Goal: Task Accomplishment & Management: Complete application form

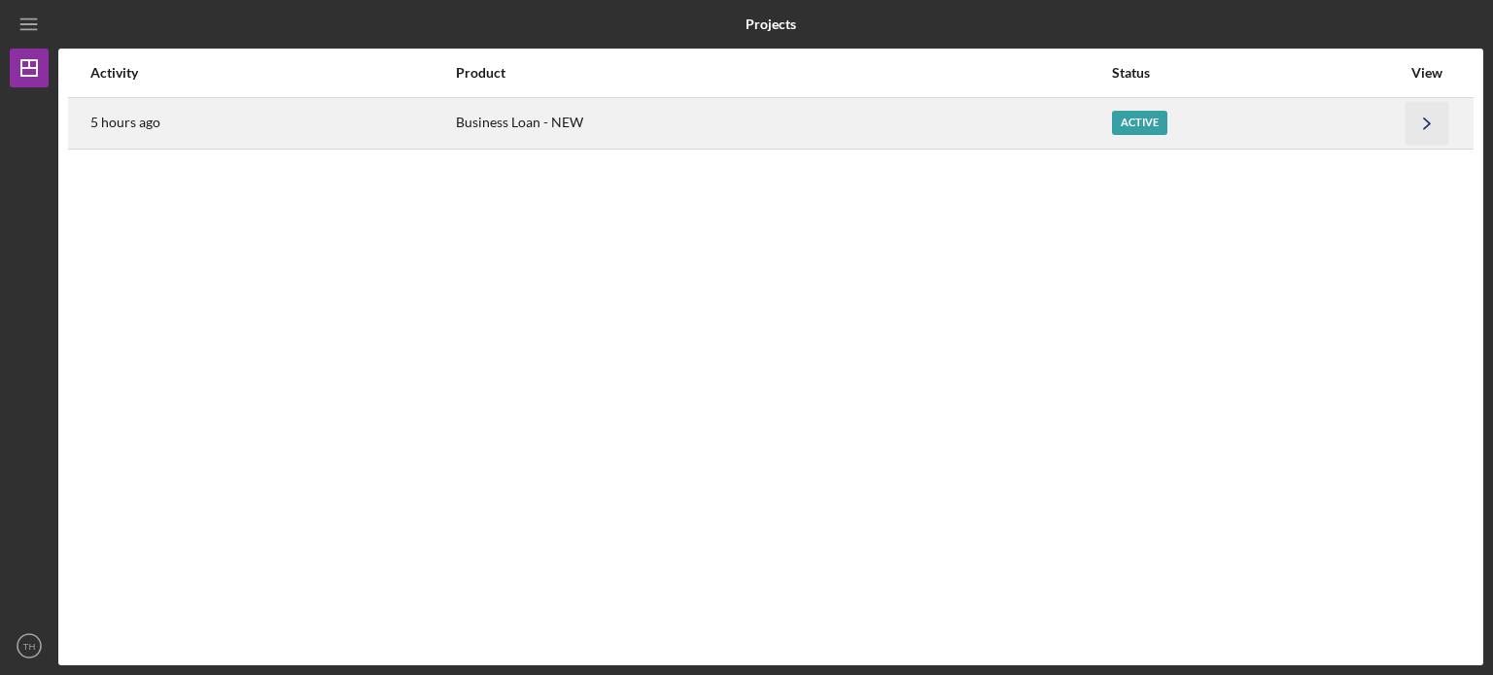
click at [1406, 126] on icon "Icon/Navigate" at bounding box center [1427, 123] width 44 height 44
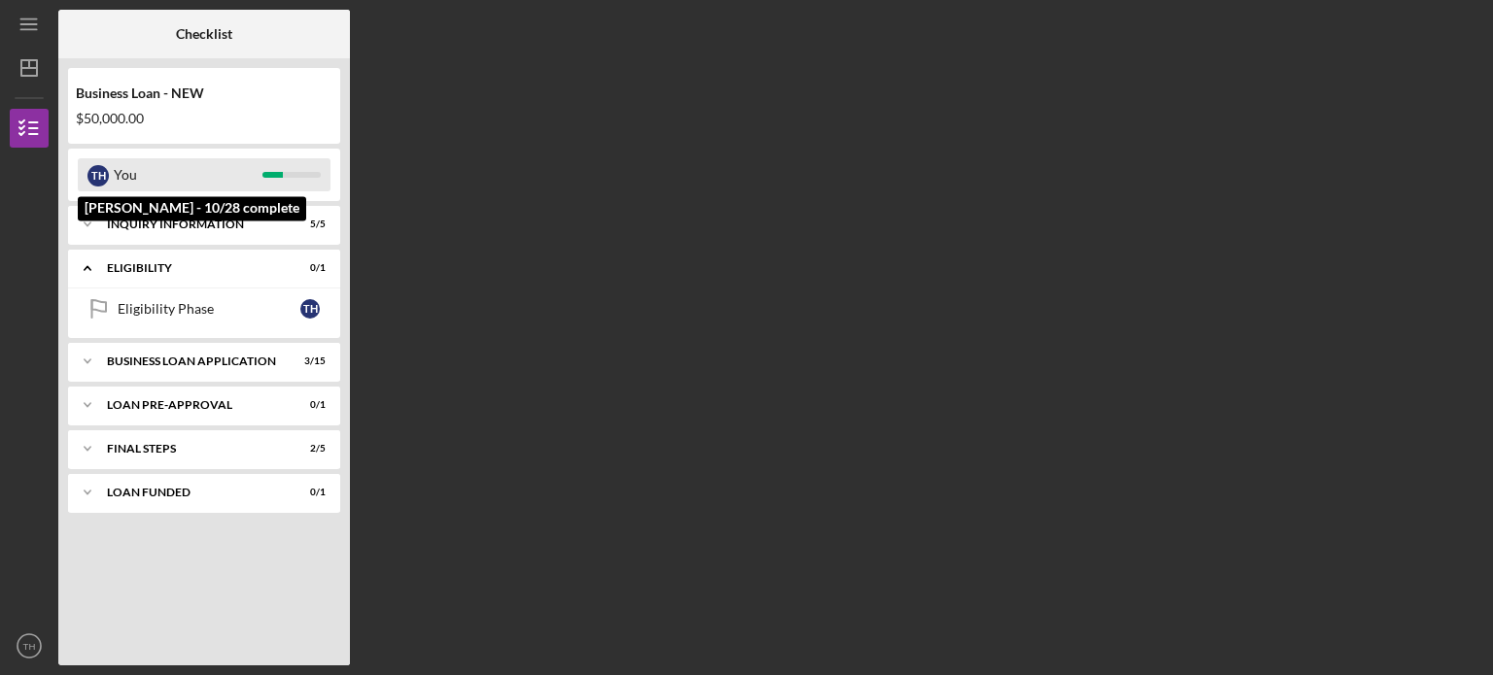
click at [199, 190] on div "You" at bounding box center [188, 174] width 149 height 33
click at [246, 174] on div "You" at bounding box center [188, 174] width 149 height 33
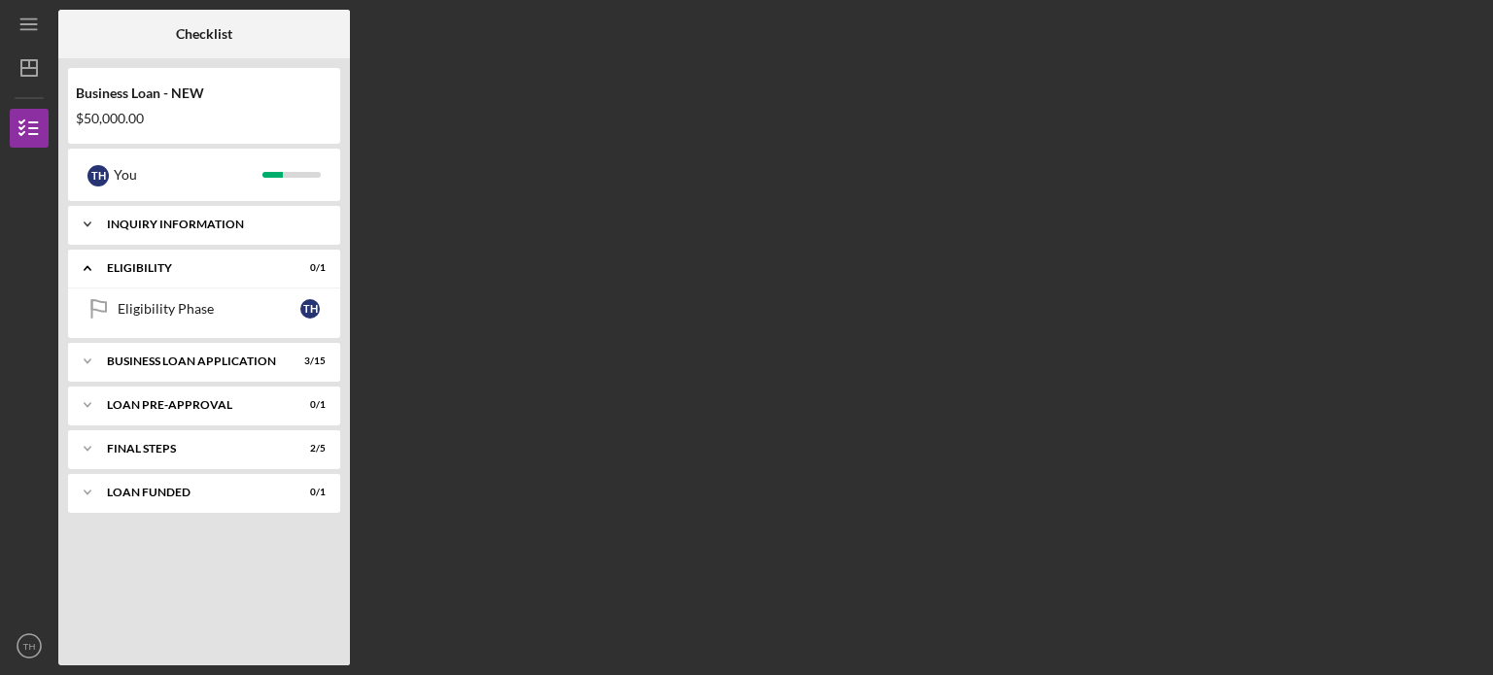
click at [230, 221] on div "INQUIRY INFORMATION" at bounding box center [211, 225] width 209 height 12
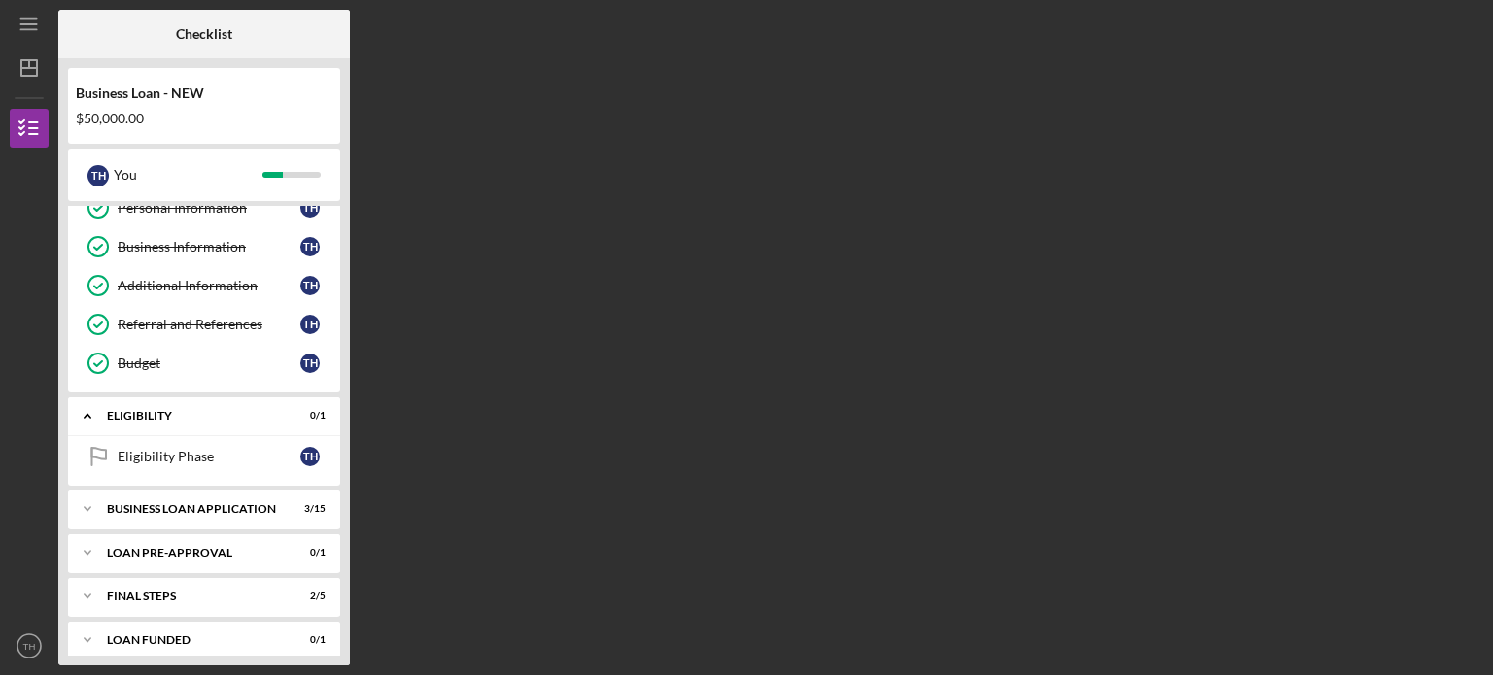
scroll to position [69, 0]
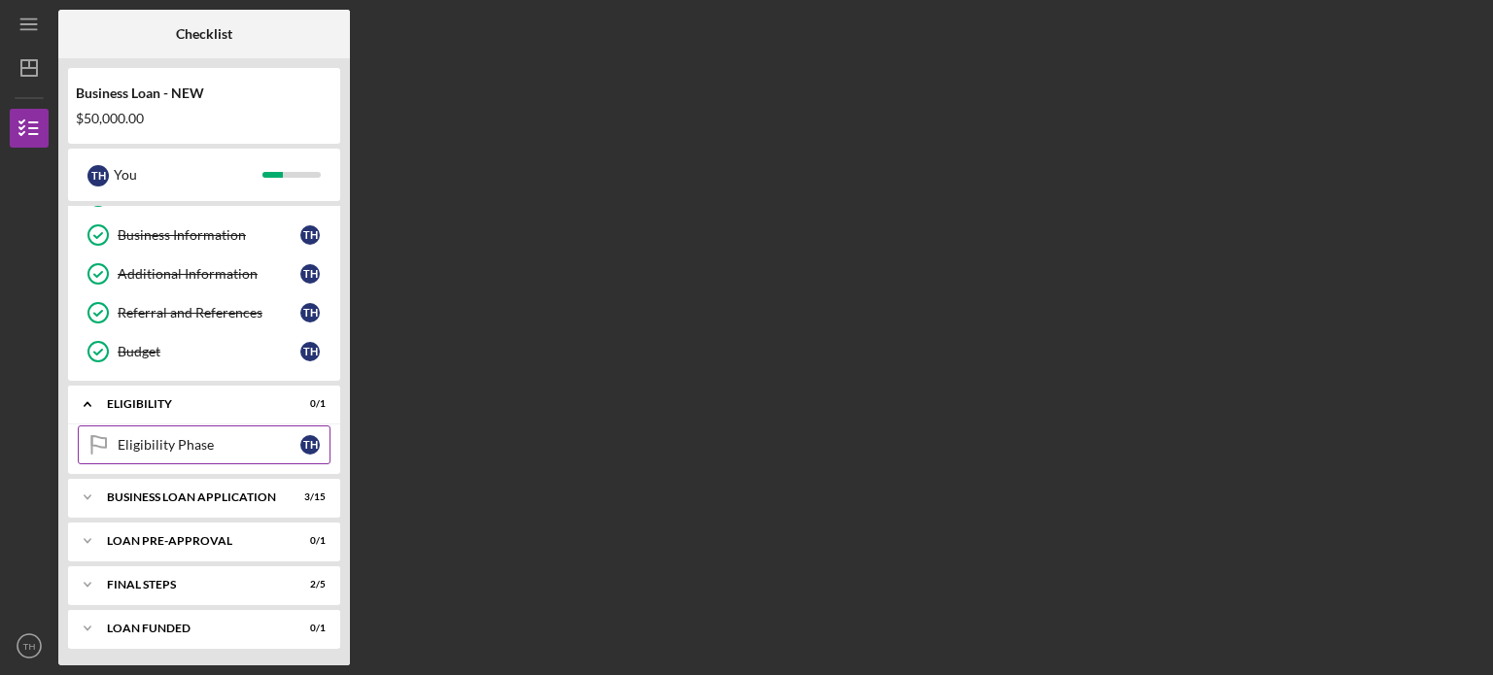
click at [209, 449] on div "Eligibility Phase" at bounding box center [209, 445] width 183 height 16
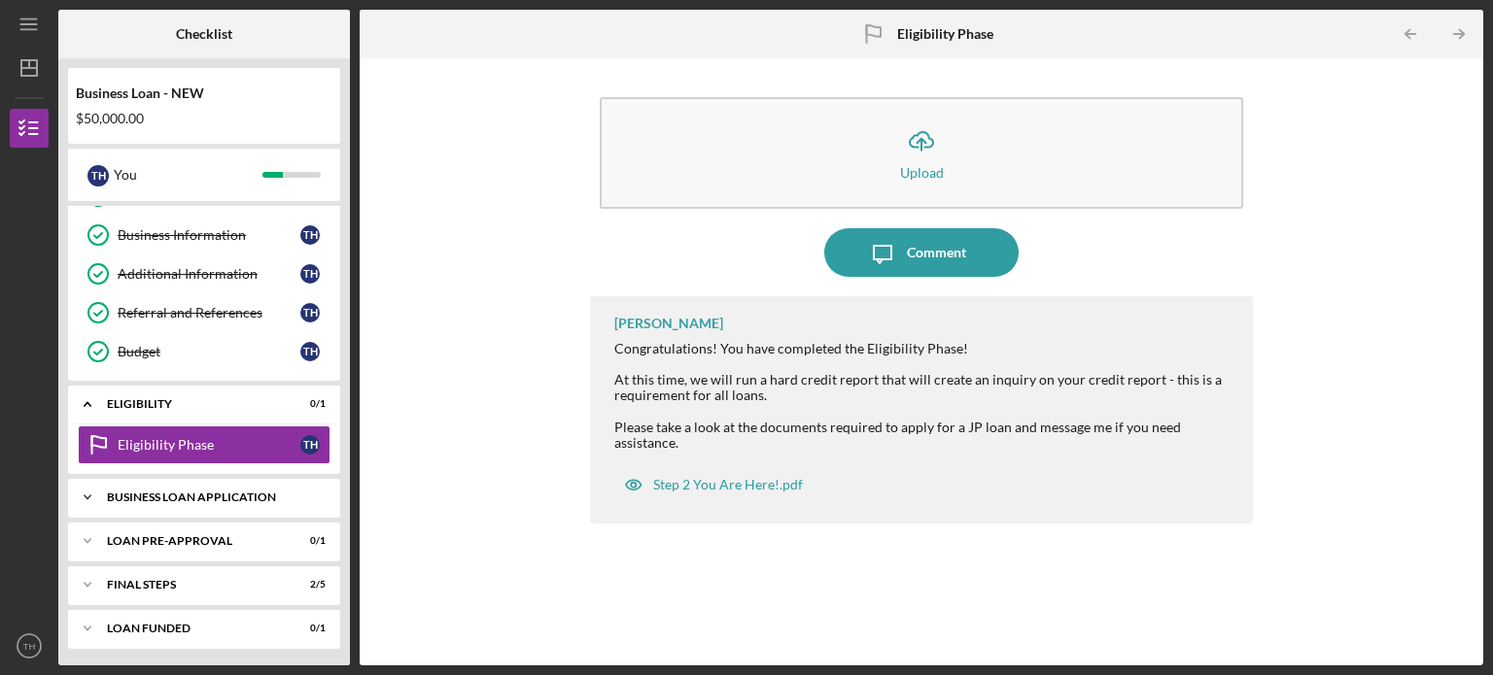
click at [207, 497] on div "BUSINESS LOAN APPLICATION" at bounding box center [211, 498] width 209 height 12
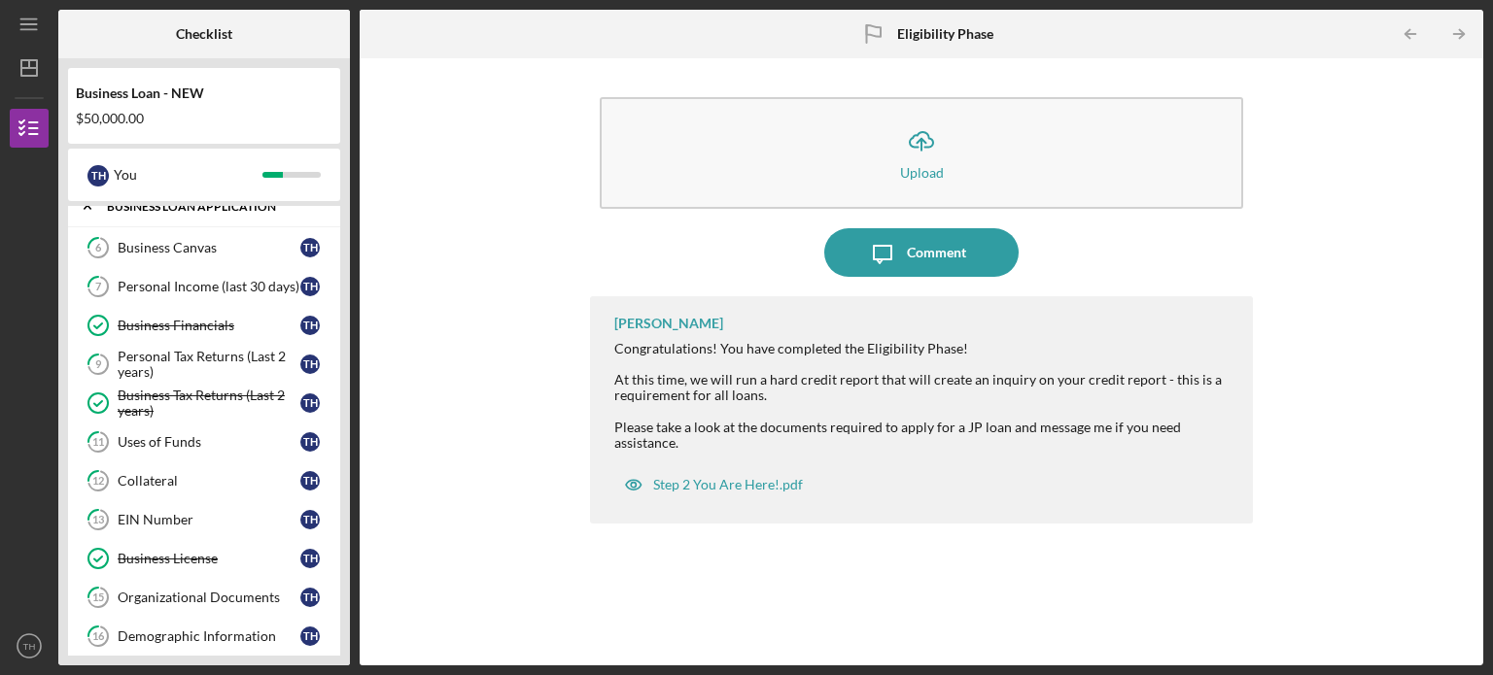
scroll to position [363, 0]
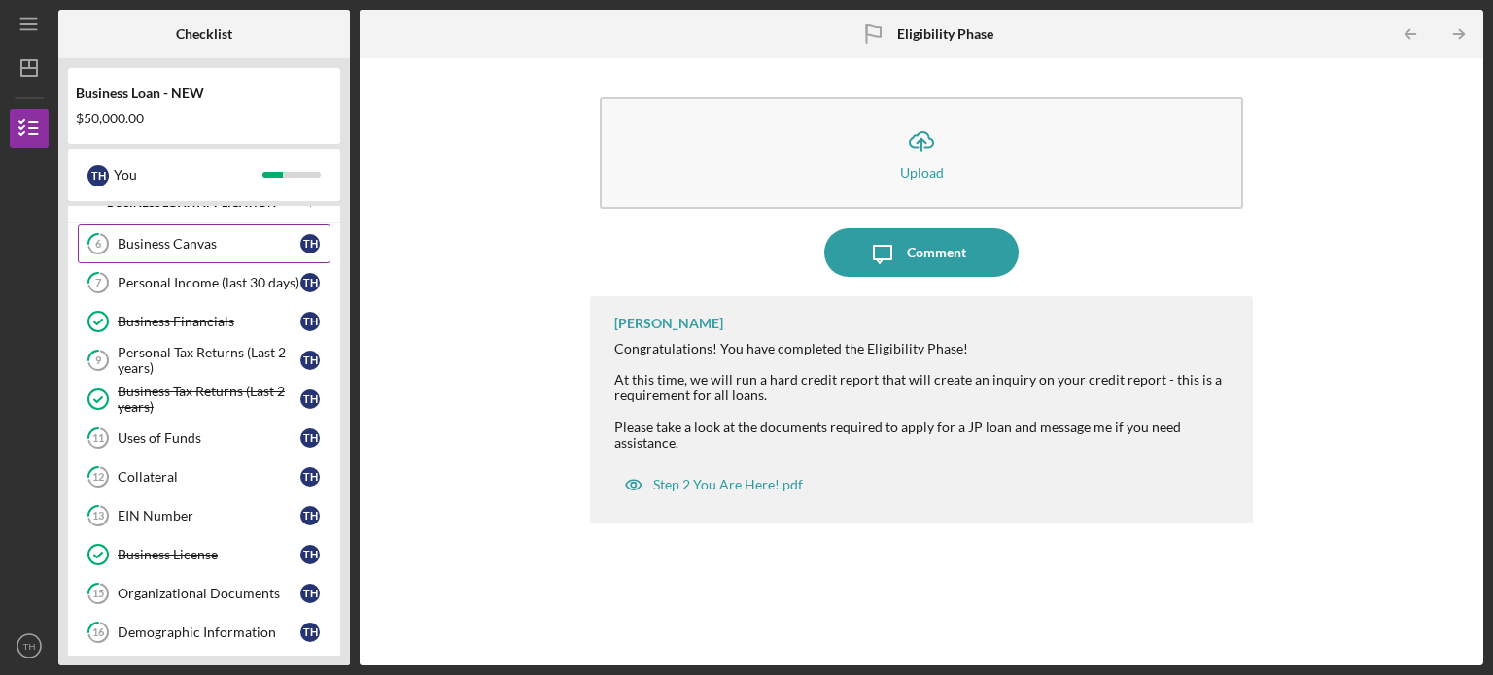
click at [192, 245] on div "Business Canvas" at bounding box center [209, 244] width 183 height 16
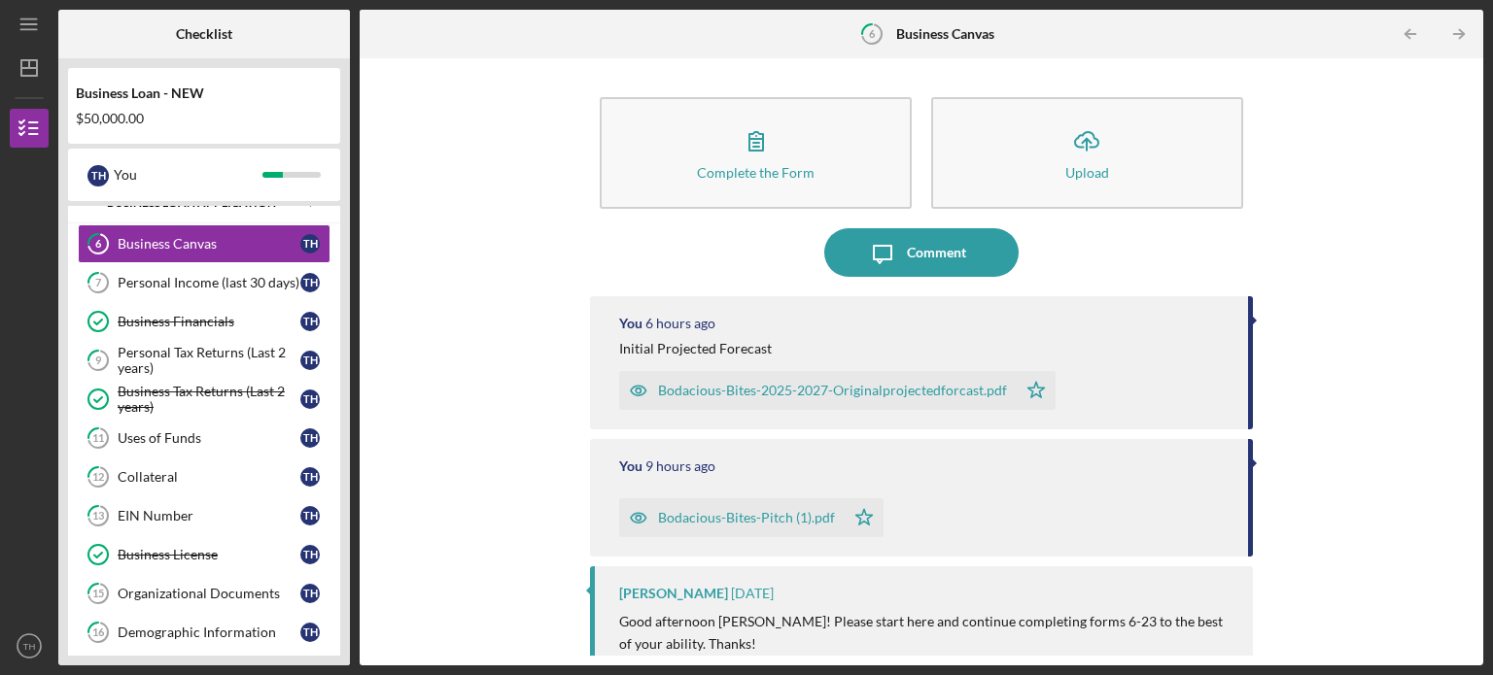
scroll to position [129, 0]
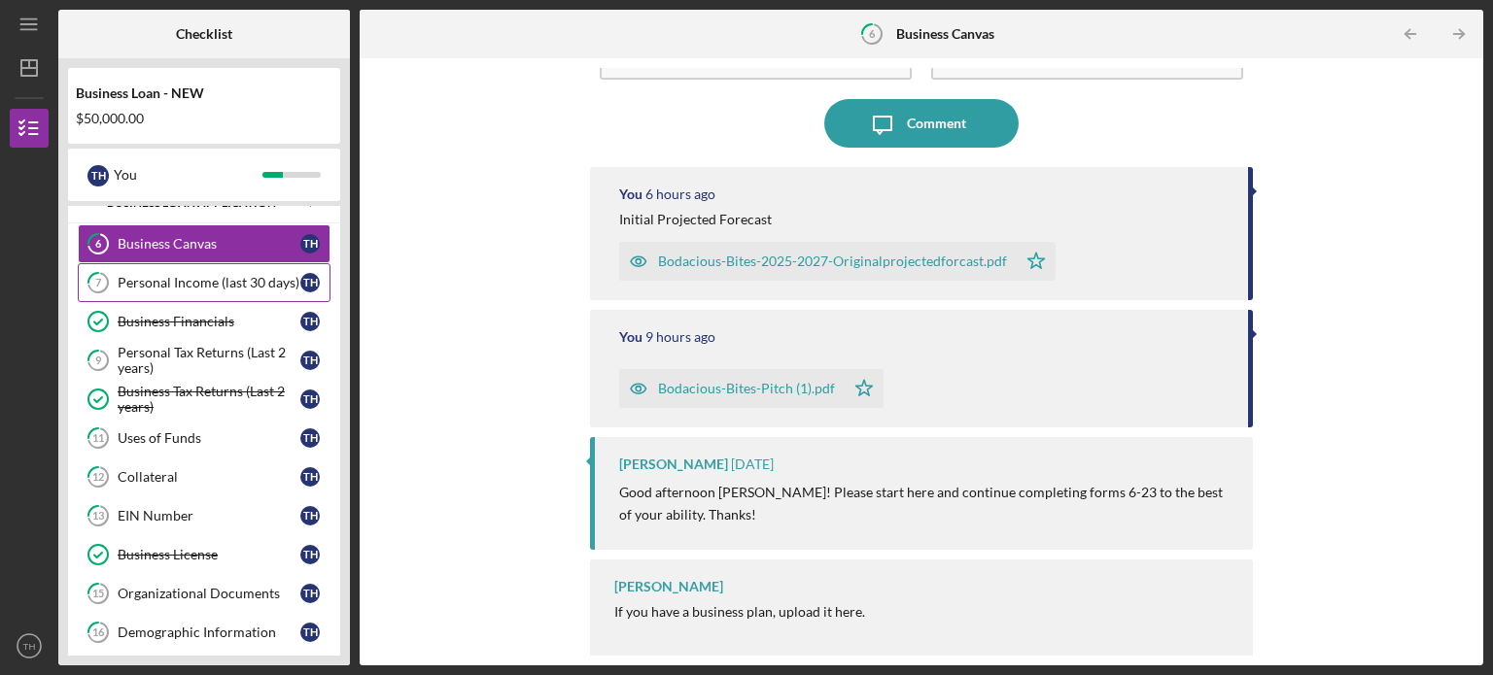
click at [179, 275] on div "Personal Income (last 30 days)" at bounding box center [209, 283] width 183 height 16
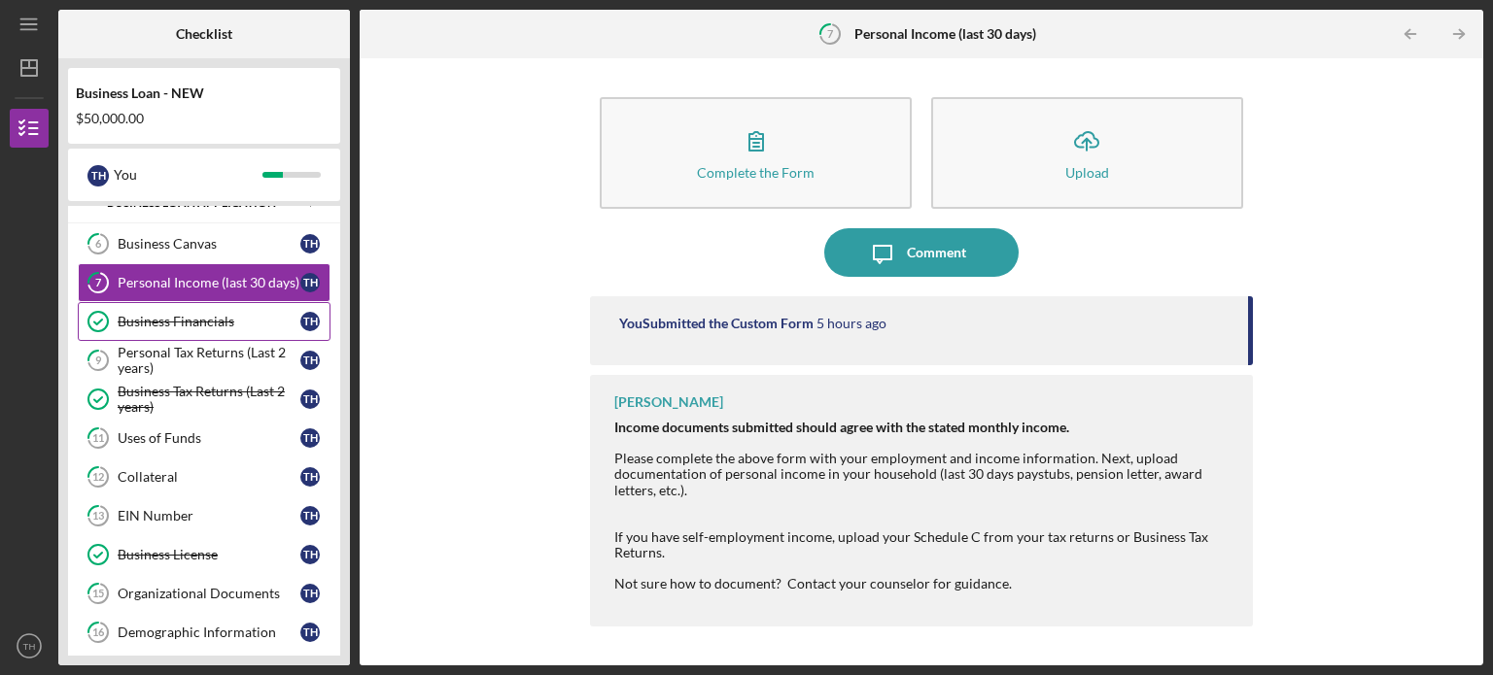
click at [225, 322] on div "Business Financials" at bounding box center [209, 322] width 183 height 16
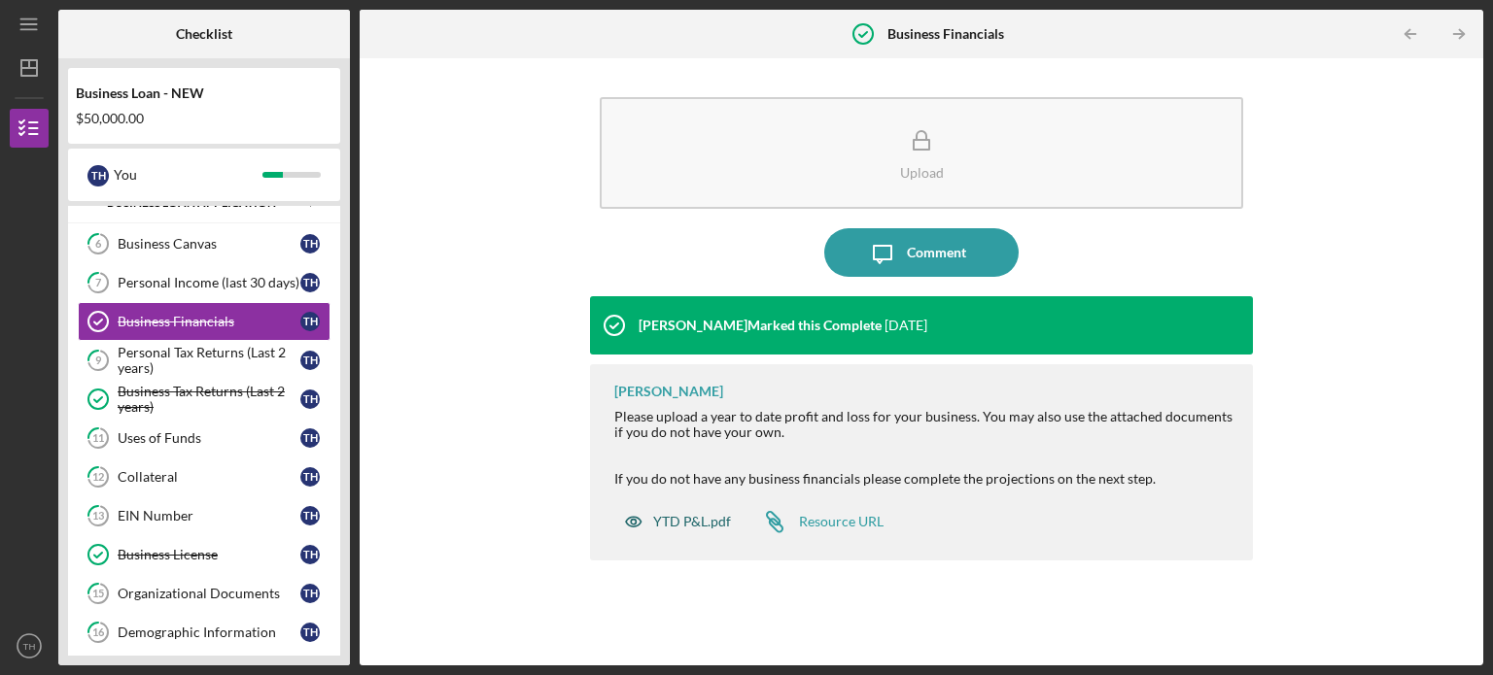
click at [704, 517] on div "YTD P&L.pdf" at bounding box center [692, 522] width 78 height 16
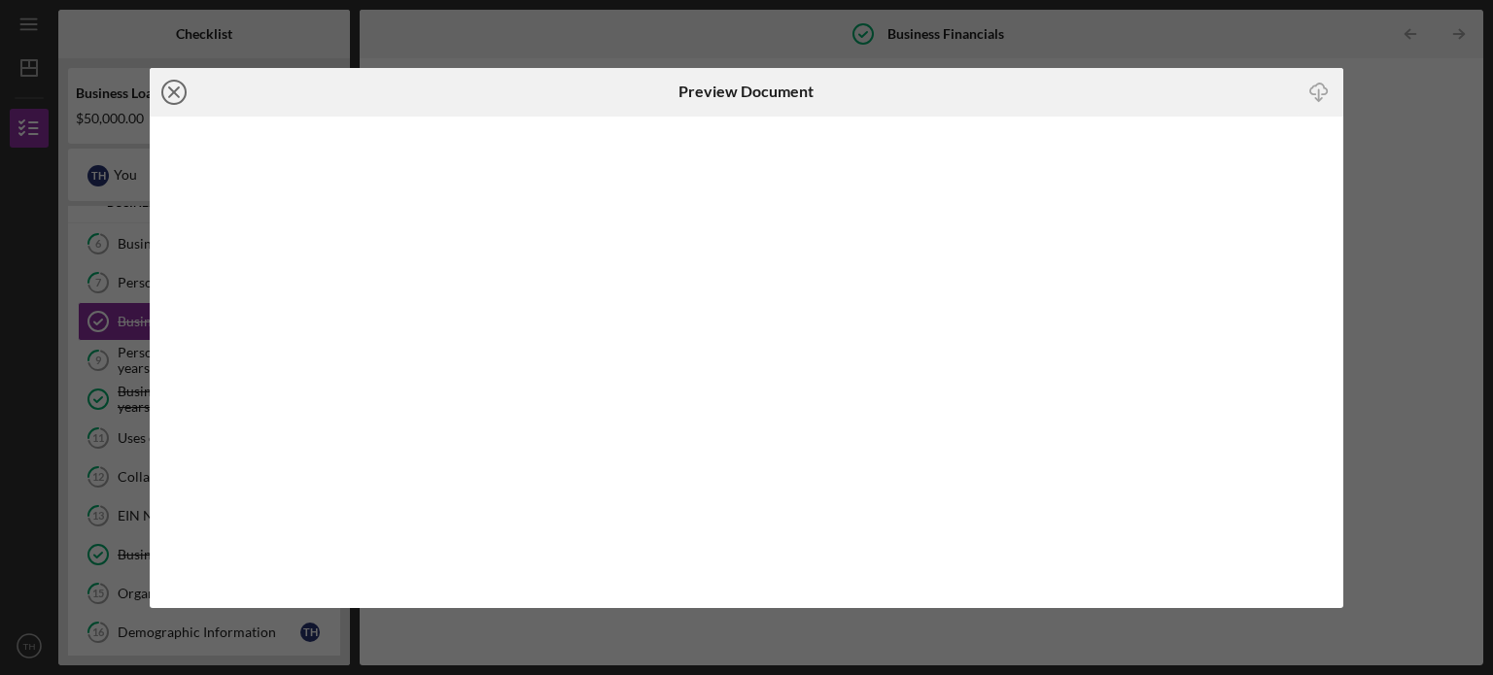
click at [169, 92] on icon "Icon/Close" at bounding box center [174, 92] width 49 height 49
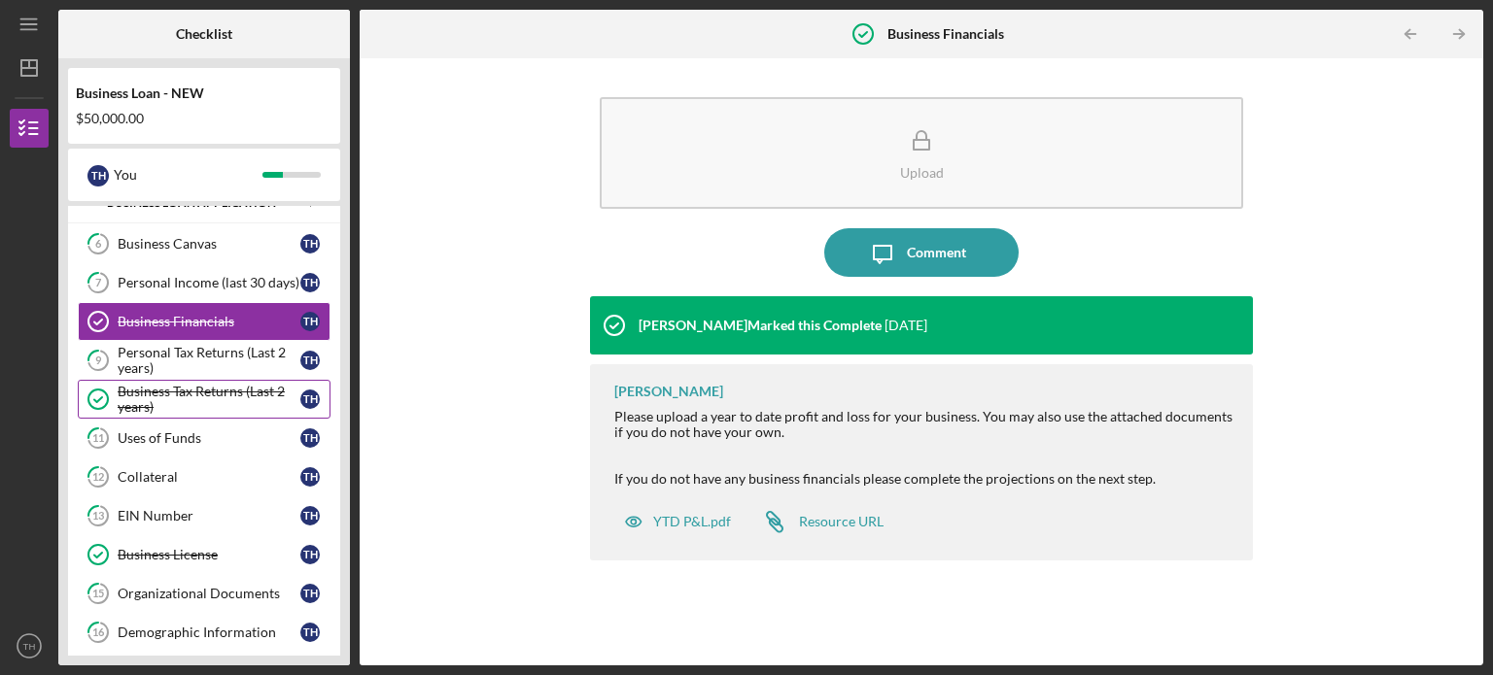
click at [182, 388] on div "Business Tax Returns (Last 2 years)" at bounding box center [209, 399] width 183 height 31
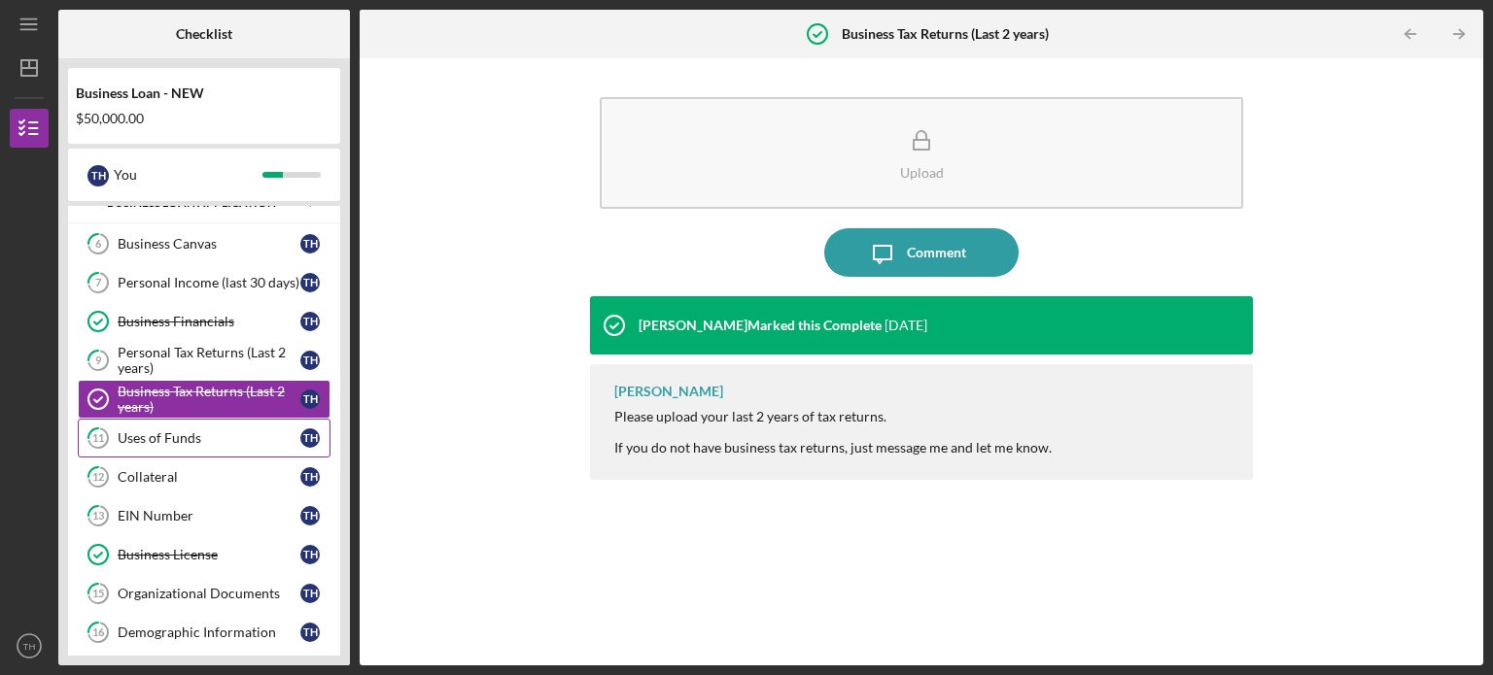
click at [172, 431] on div "Uses of Funds" at bounding box center [209, 439] width 183 height 16
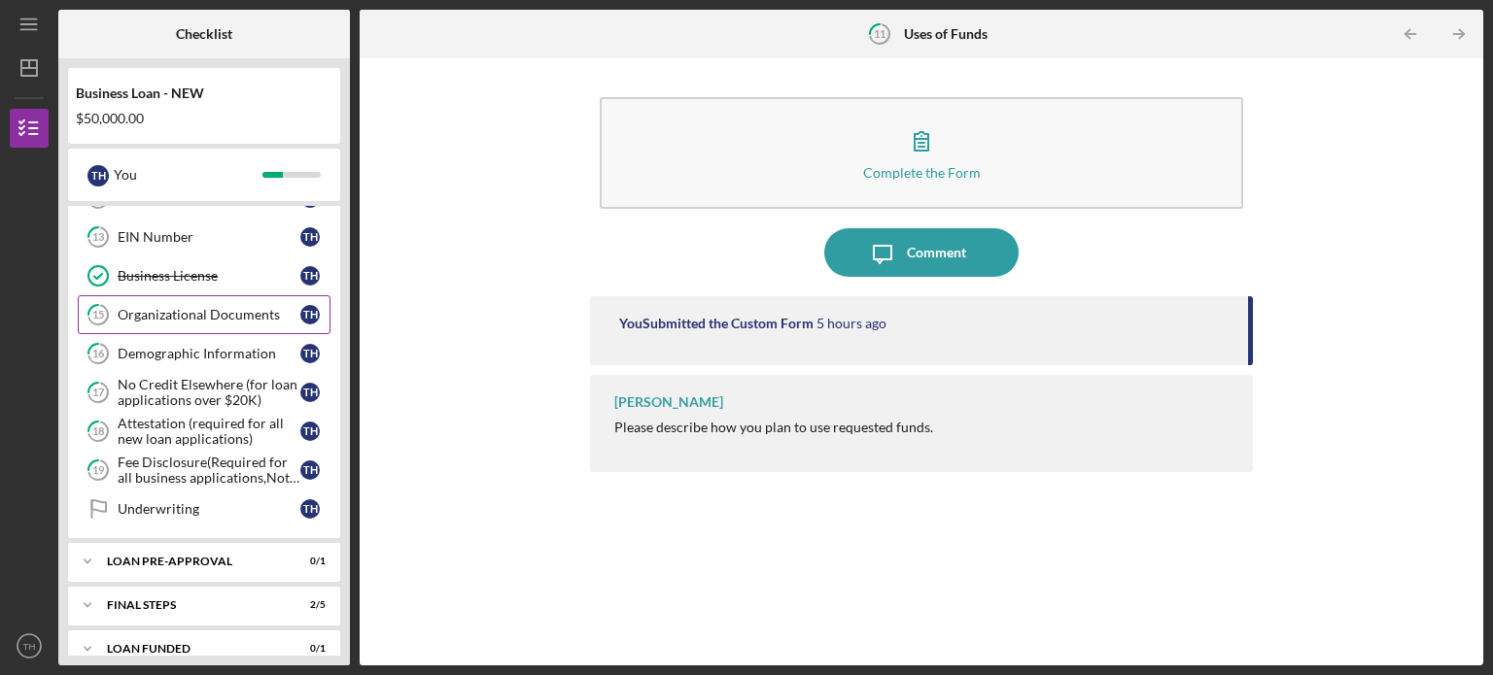
scroll to position [643, 0]
click at [175, 267] on div "Business License" at bounding box center [209, 275] width 183 height 16
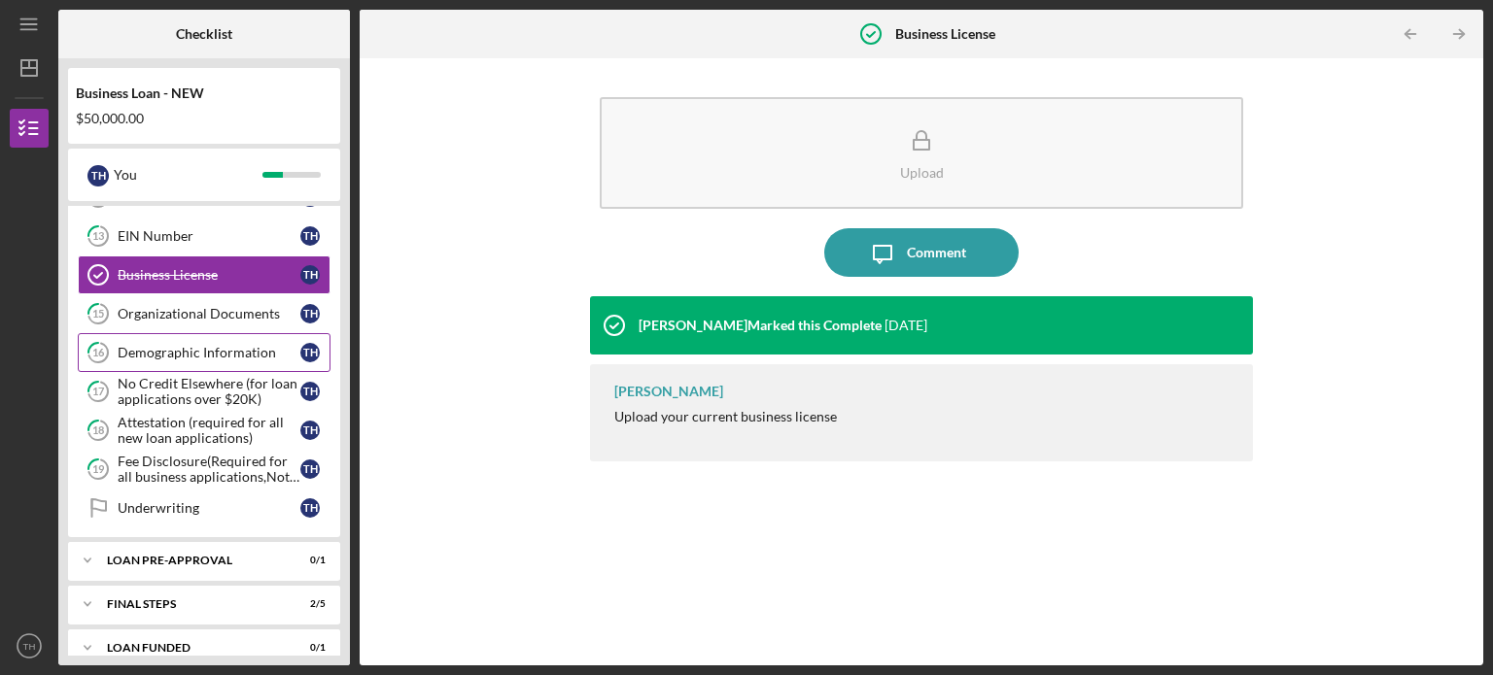
scroll to position [657, 0]
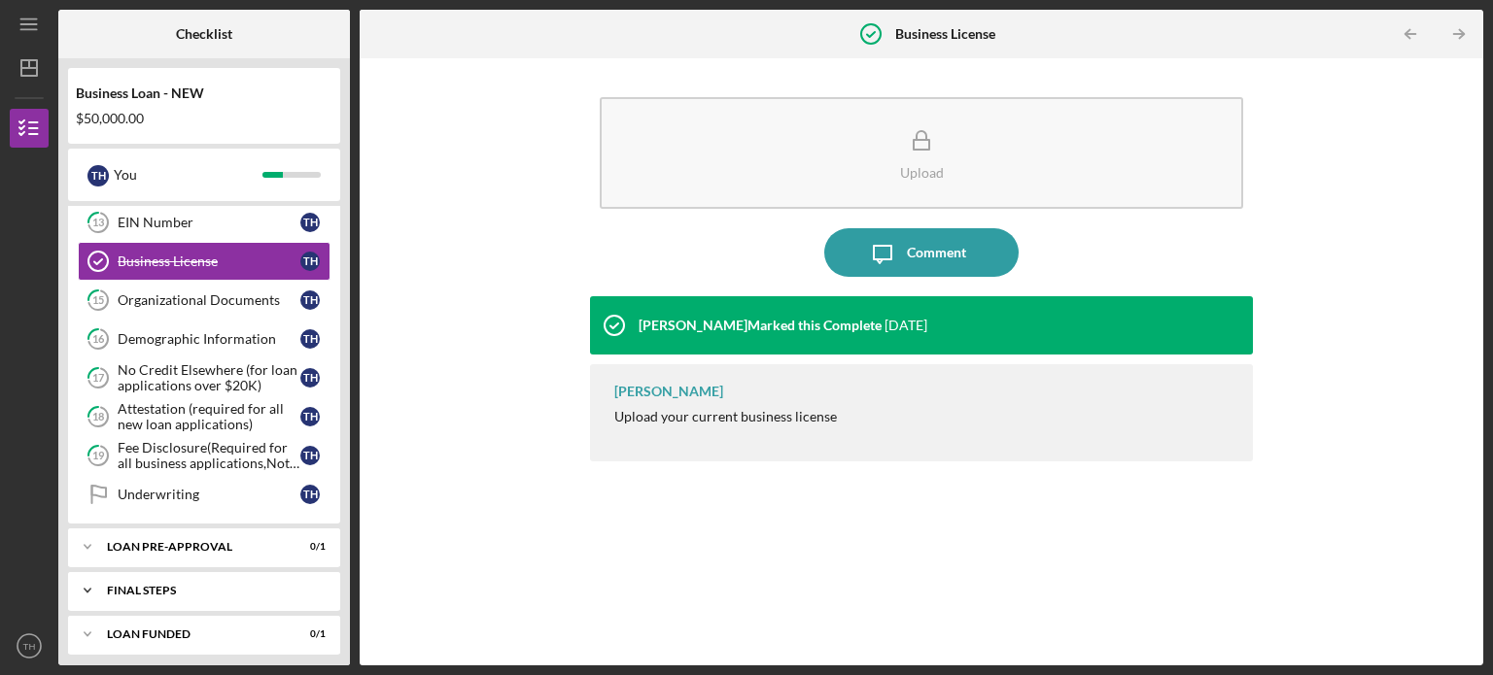
click at [184, 586] on div "FINAL STEPS" at bounding box center [211, 591] width 209 height 12
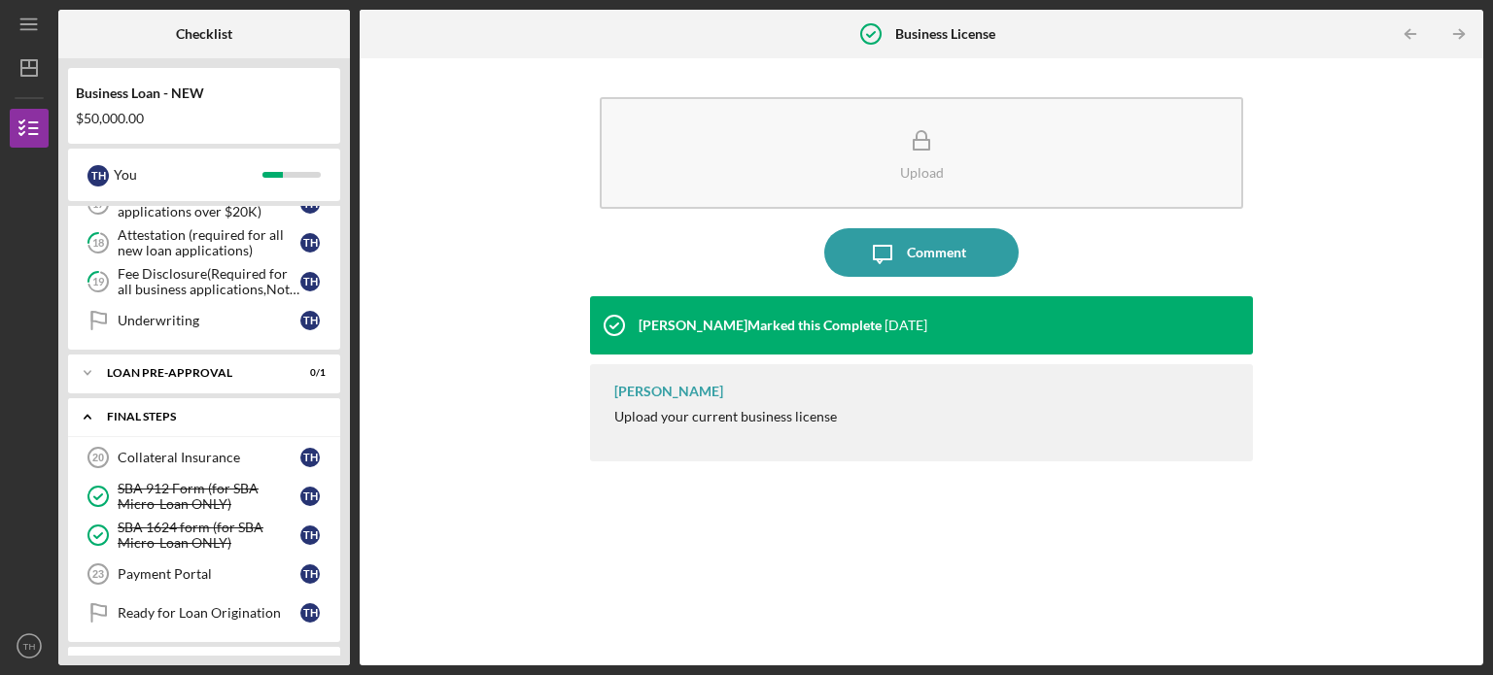
scroll to position [832, 0]
click at [160, 566] on div "Payment Portal" at bounding box center [209, 574] width 183 height 16
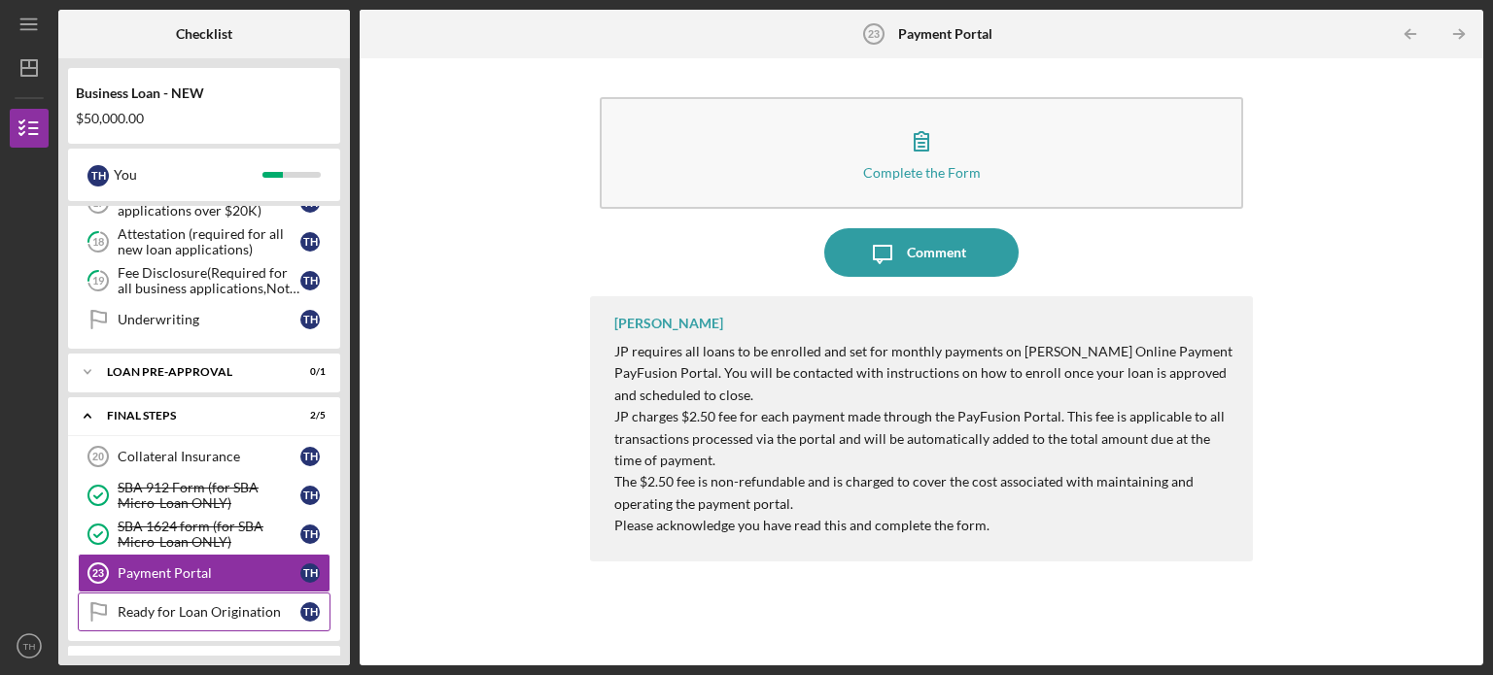
click at [163, 609] on link "Ready for Loan Origination Ready for Loan Origination T H" at bounding box center [204, 612] width 253 height 39
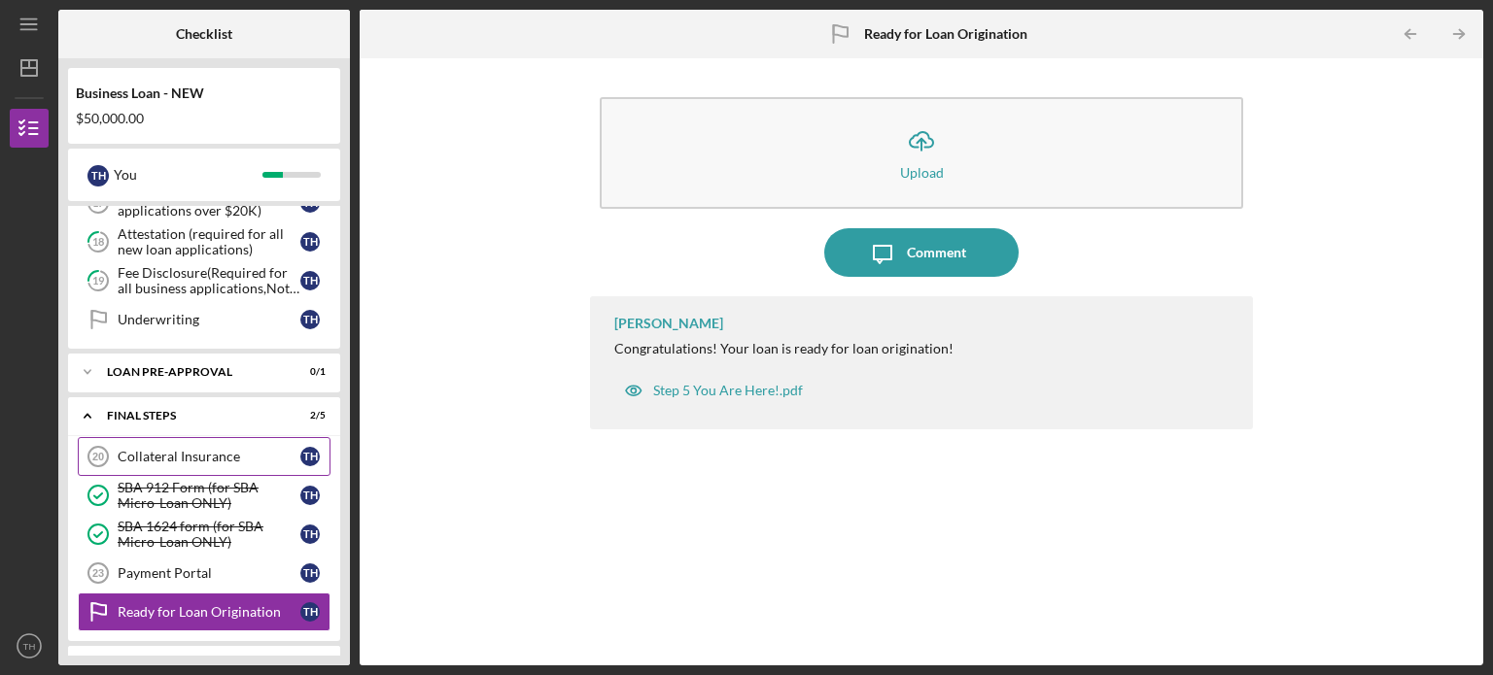
click at [190, 454] on div "Collateral Insurance" at bounding box center [209, 457] width 183 height 16
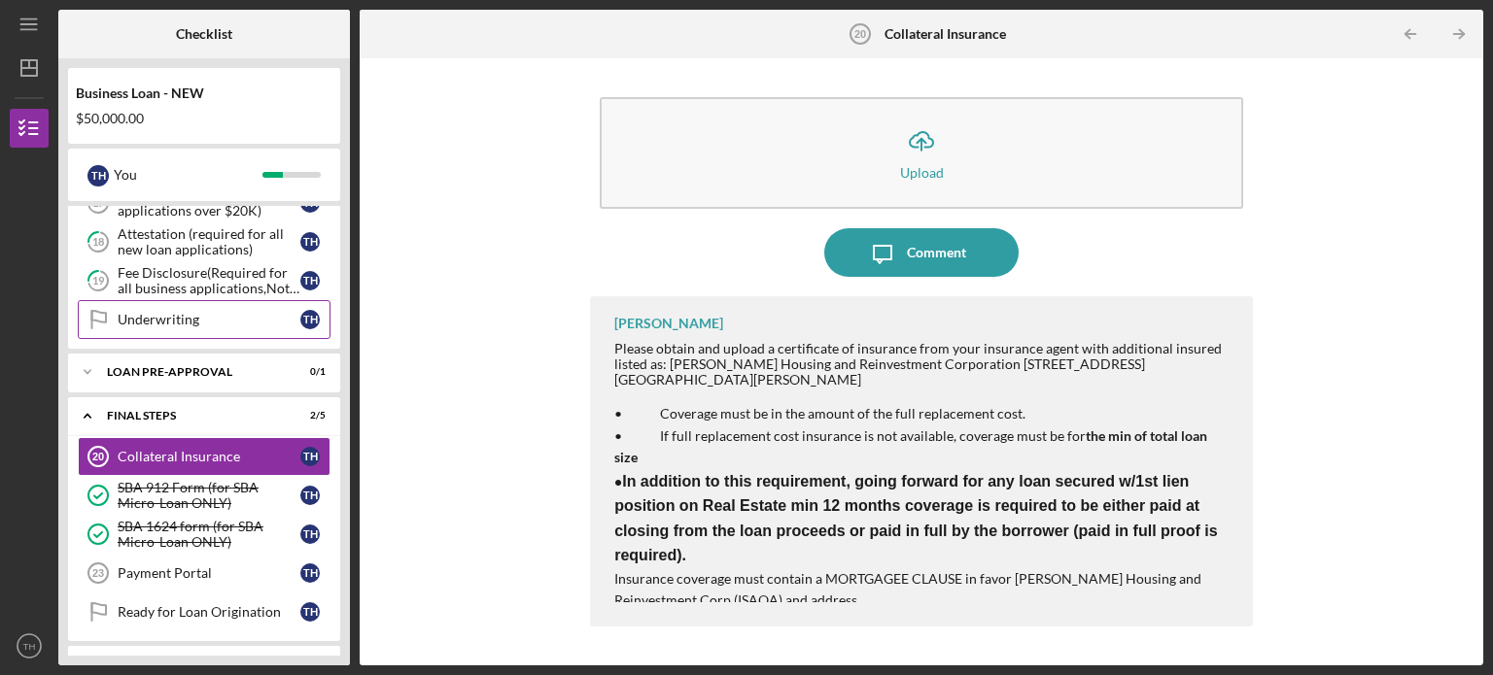
scroll to position [859, 0]
